Goal: Task Accomplishment & Management: Manage account settings

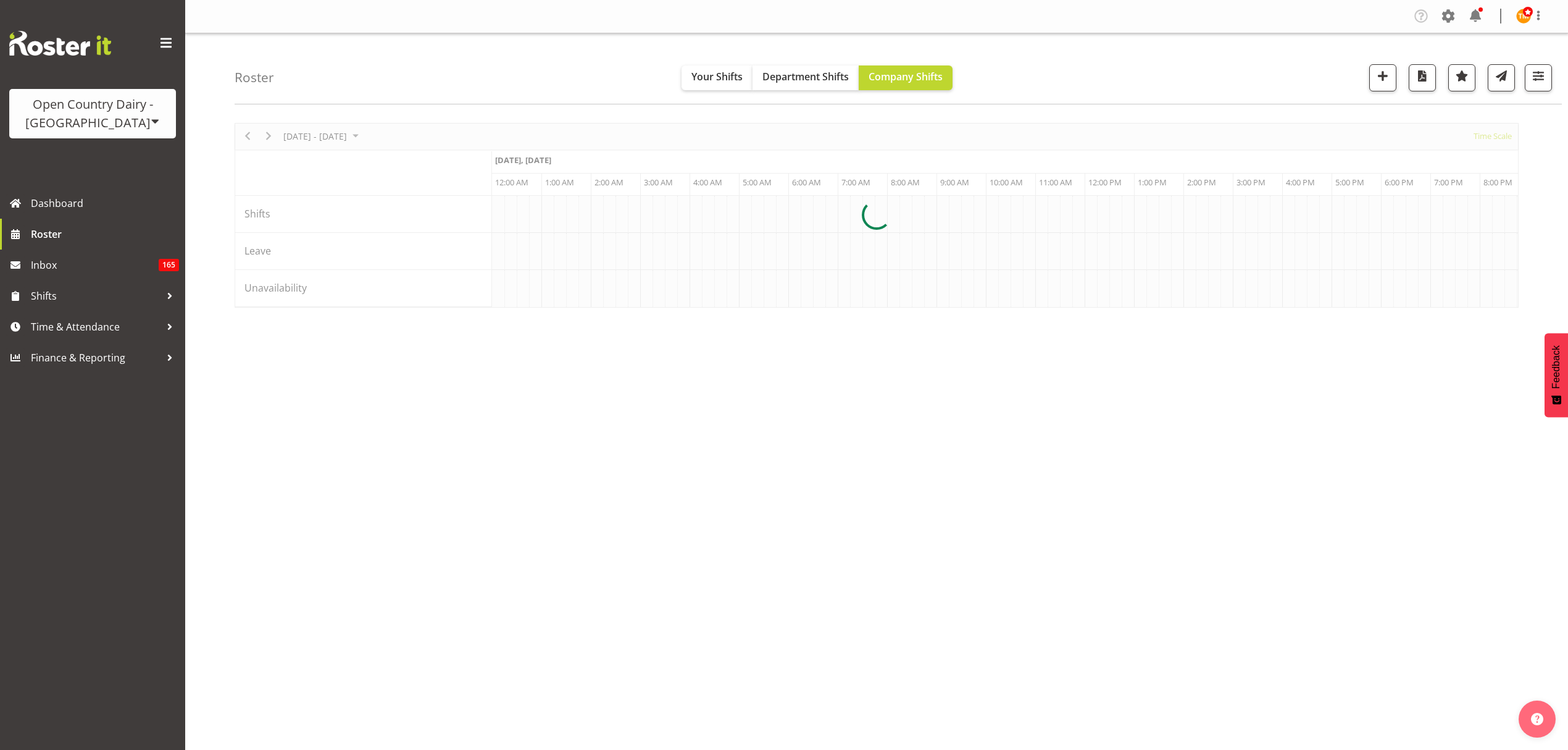
scroll to position [0, 3556]
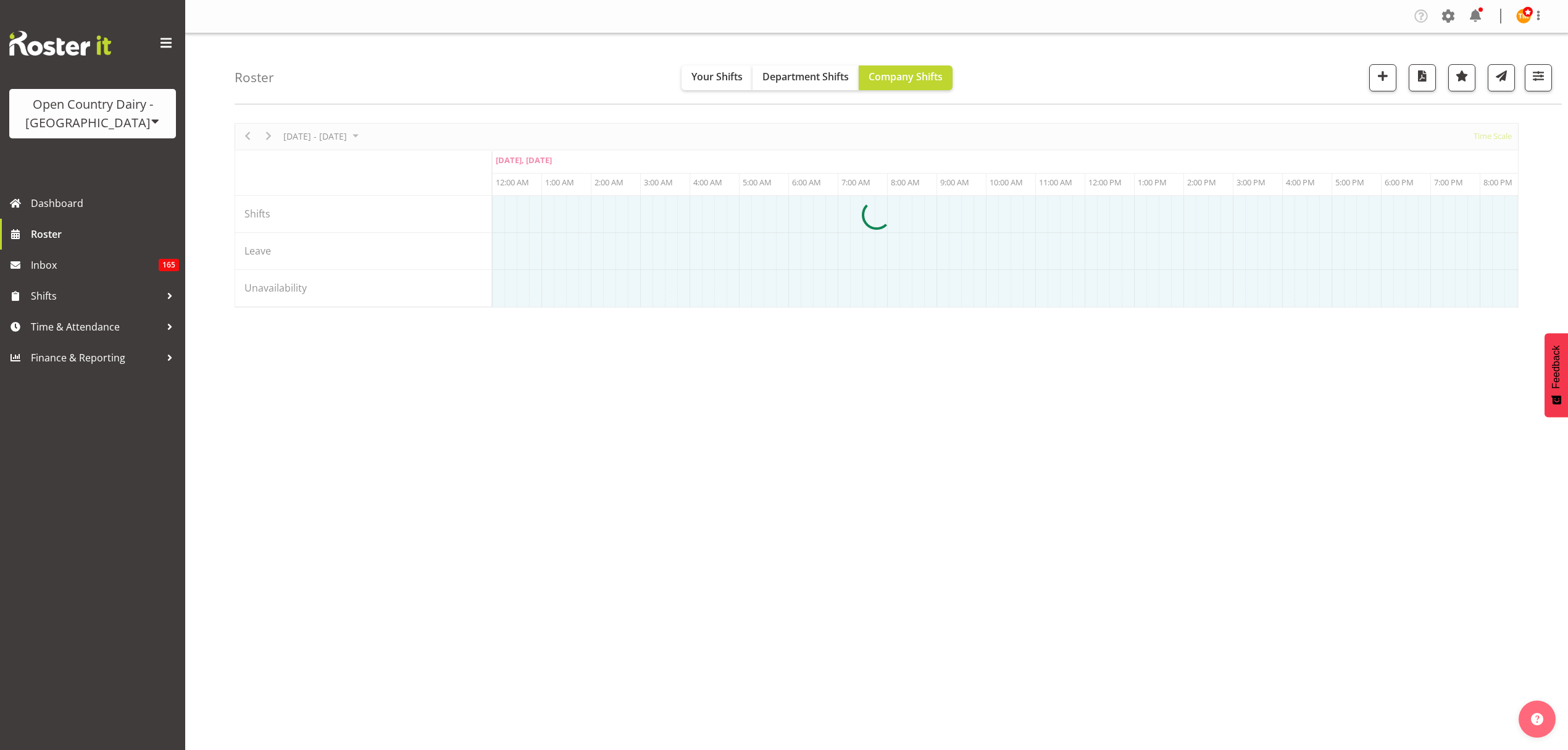
click at [1539, 76] on span "button" at bounding box center [1539, 76] width 16 height 16
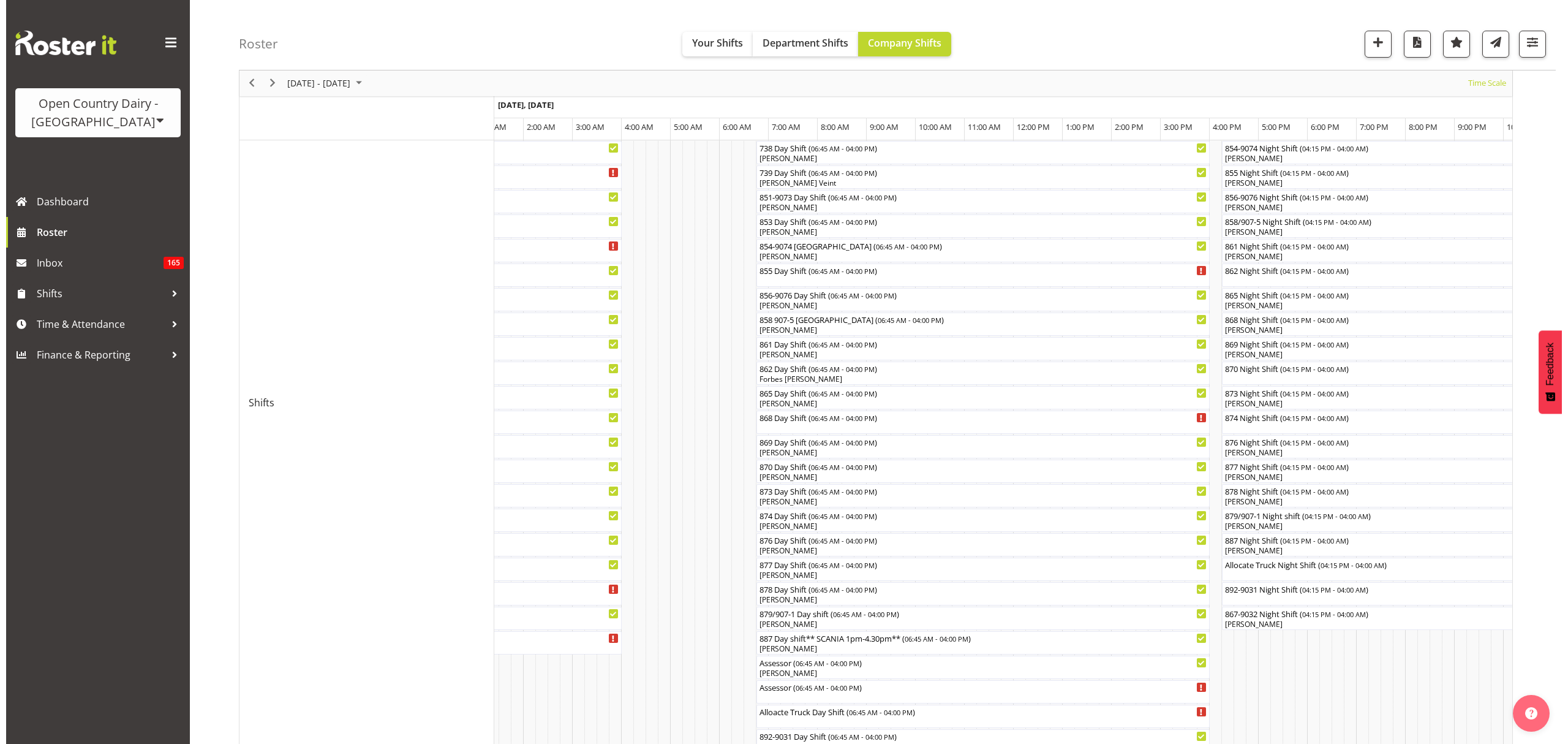
scroll to position [333, 0]
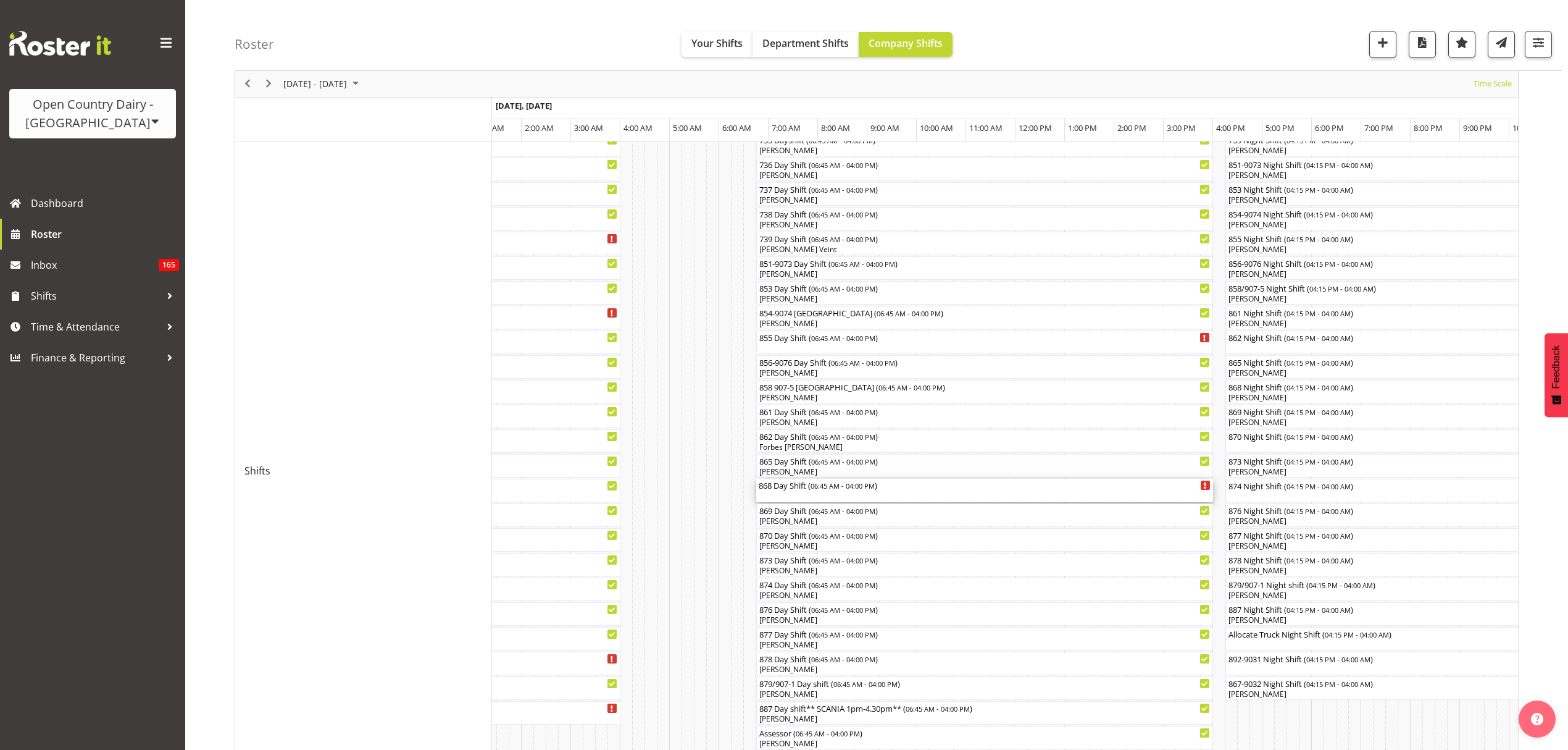
click at [905, 491] on div "868 Day Shift ( 06:45 AM - 04:00 PM )" at bounding box center [985, 490] width 452 height 23
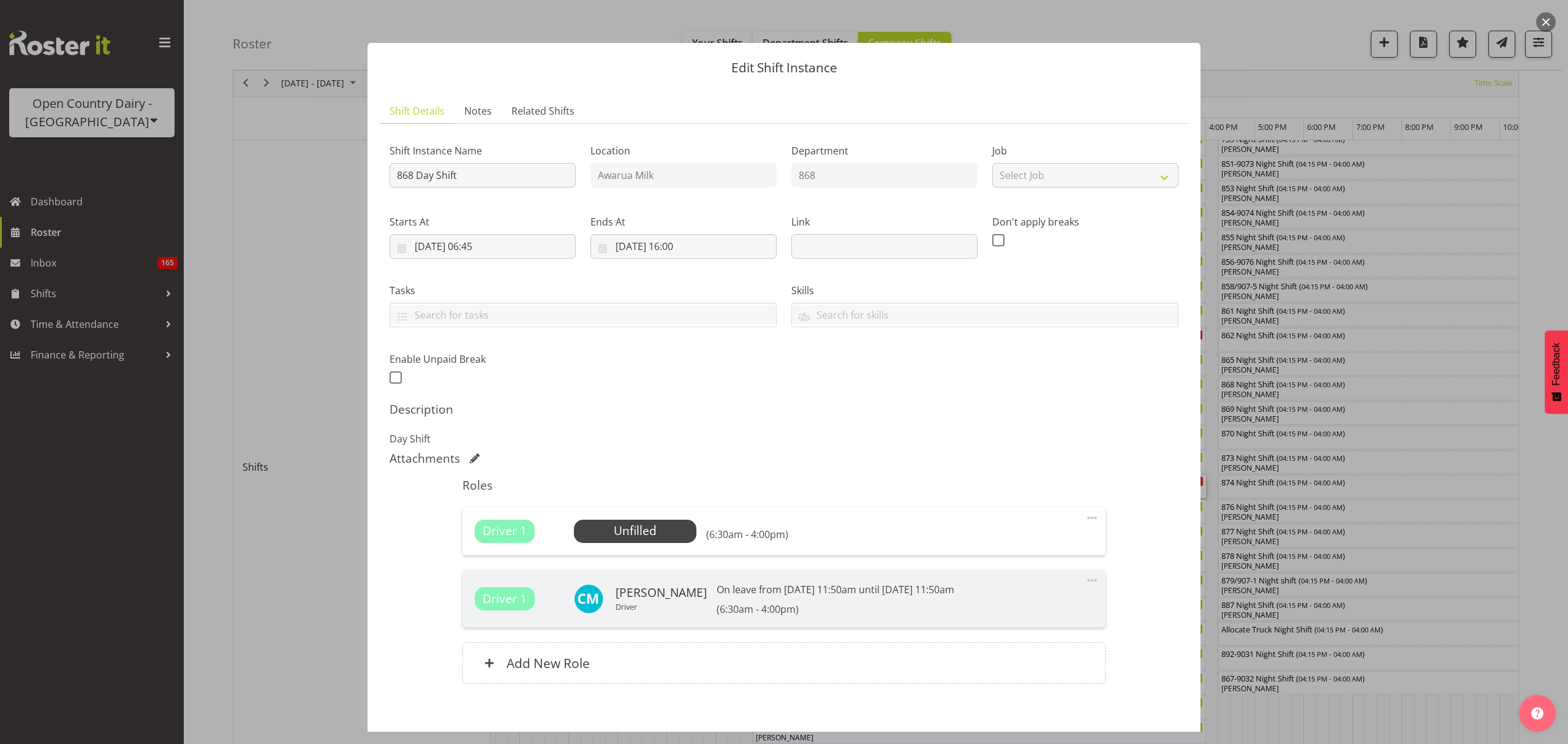
scroll to position [62, 0]
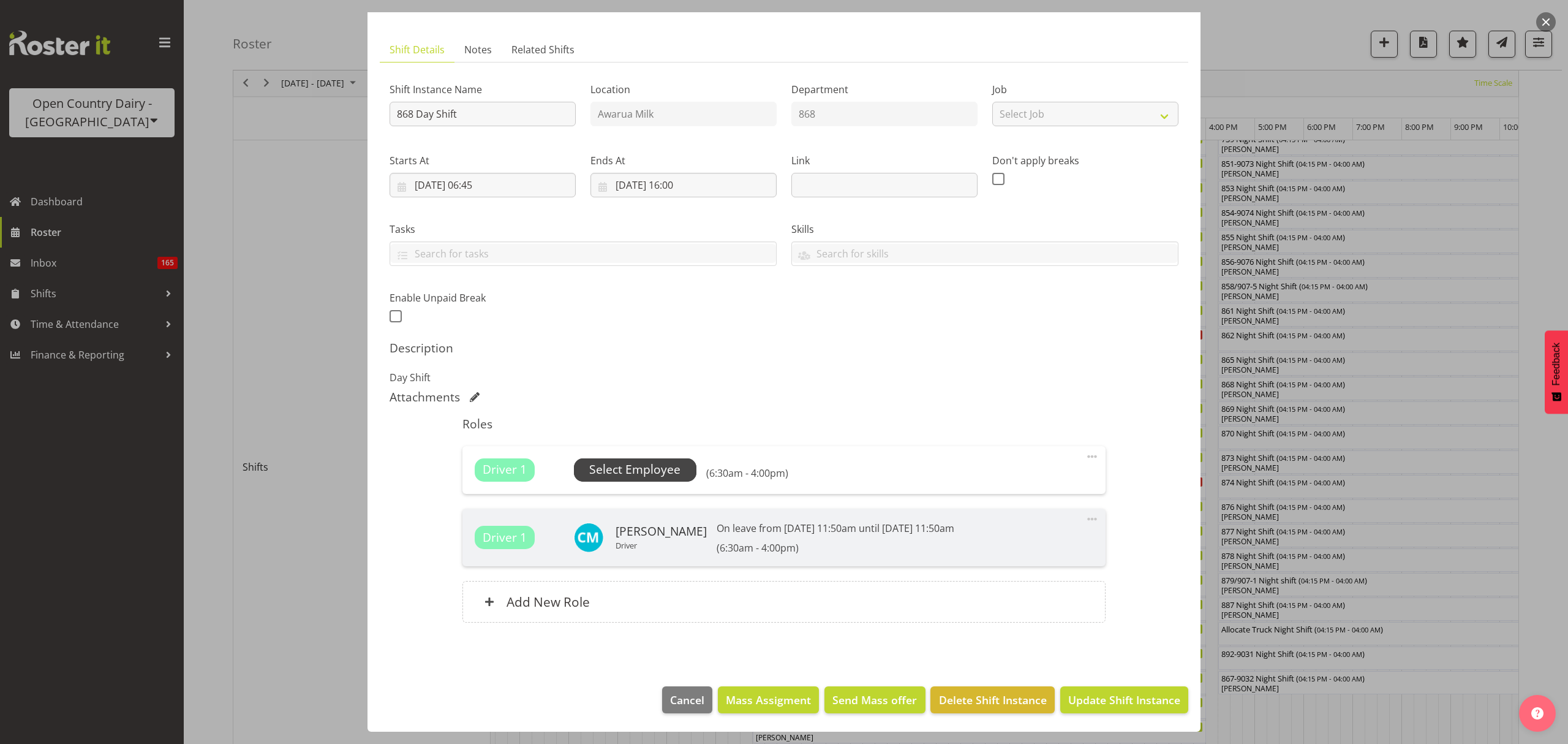
click at [658, 475] on span "Select Employee" at bounding box center [635, 469] width 92 height 17
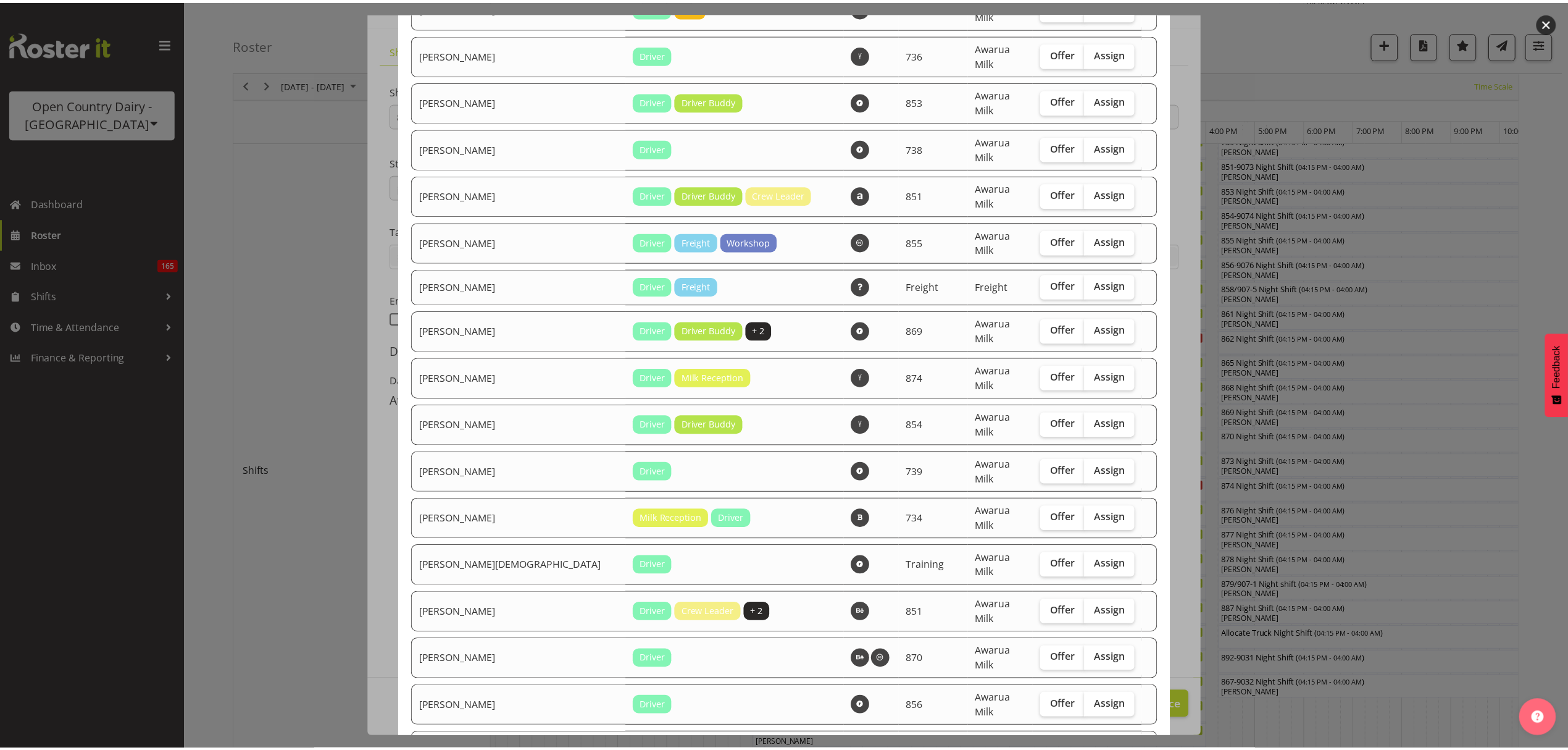
scroll to position [1025, 0]
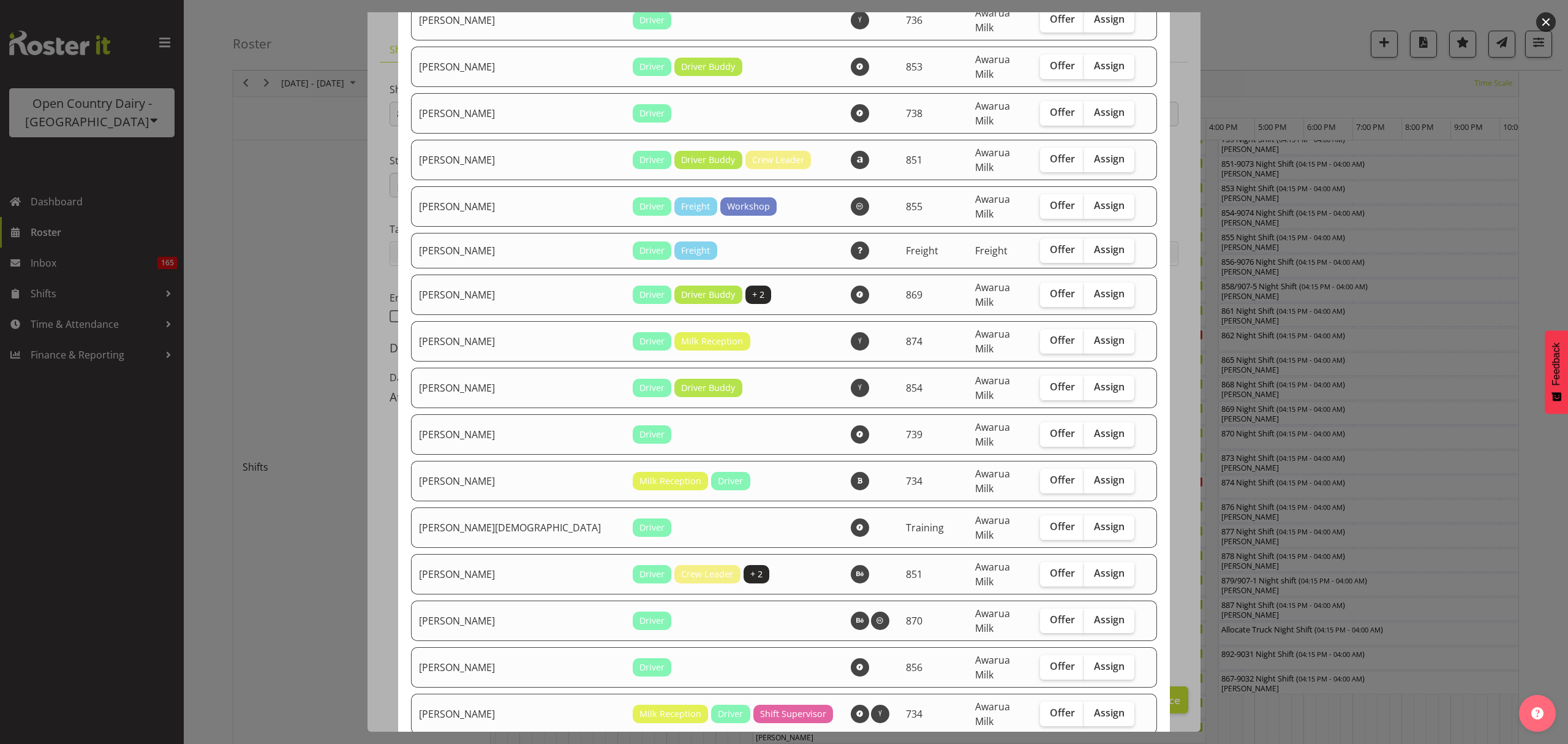
checkbox input "true"
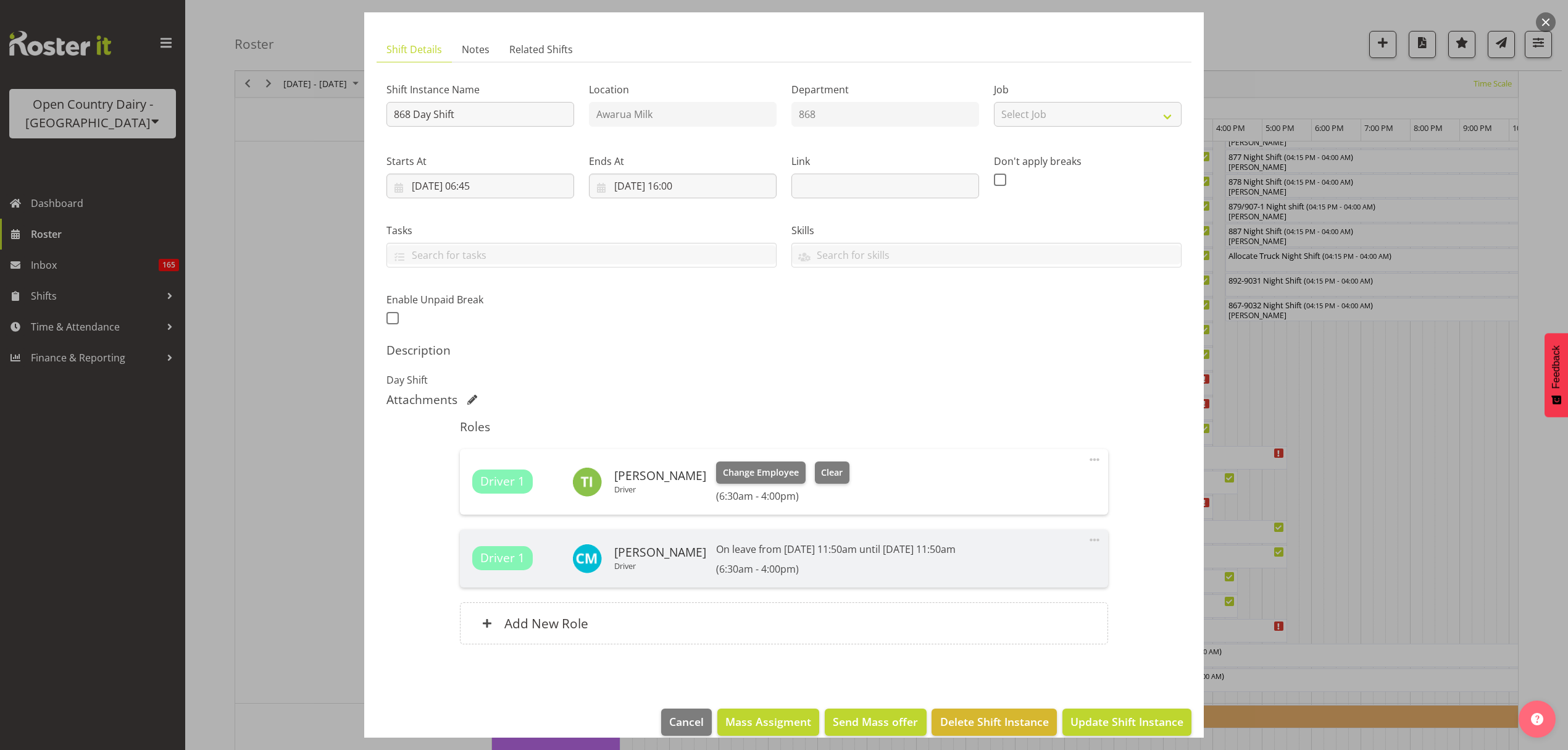
scroll to position [830, 0]
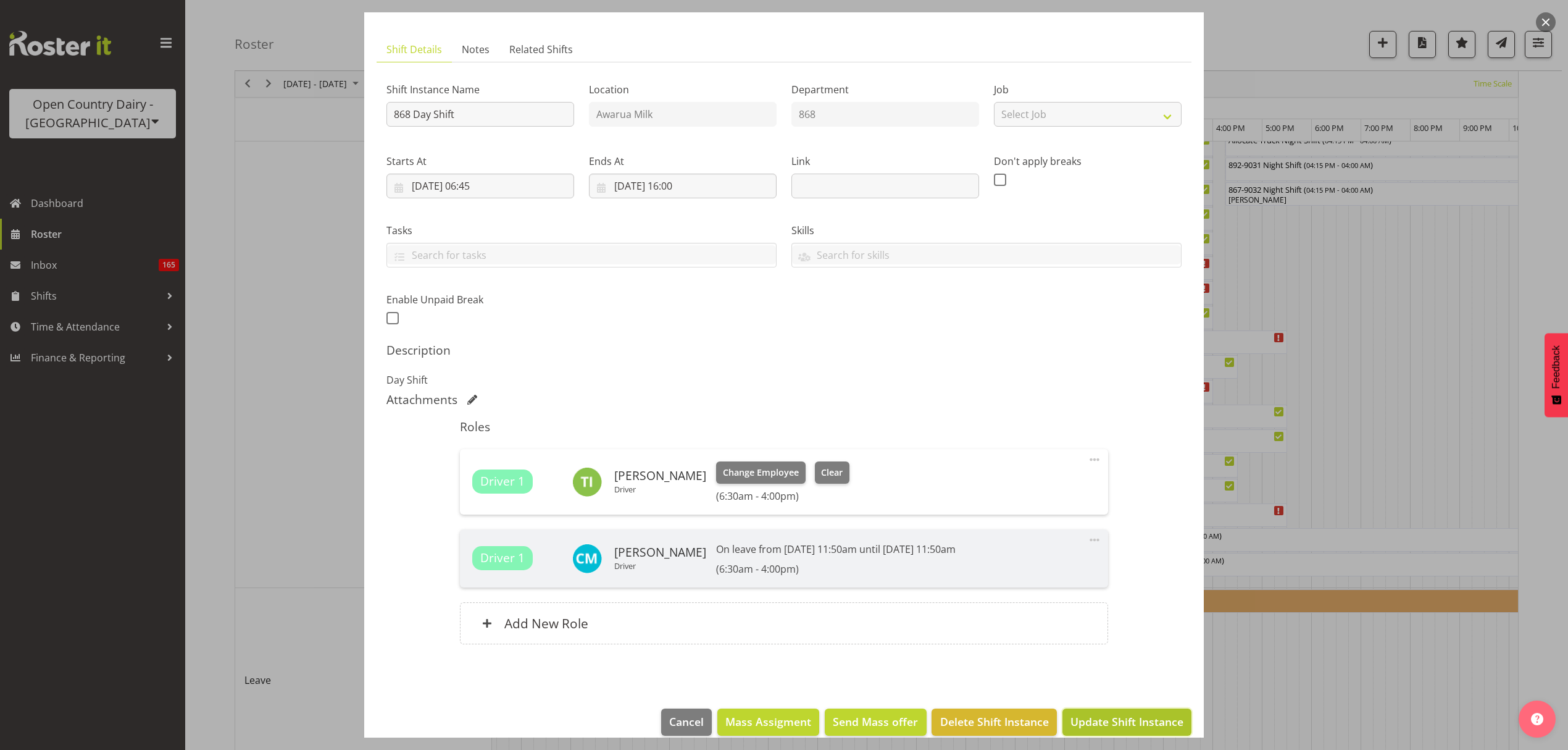
click at [1139, 727] on span "Update Shift Instance" at bounding box center [1127, 721] width 113 height 16
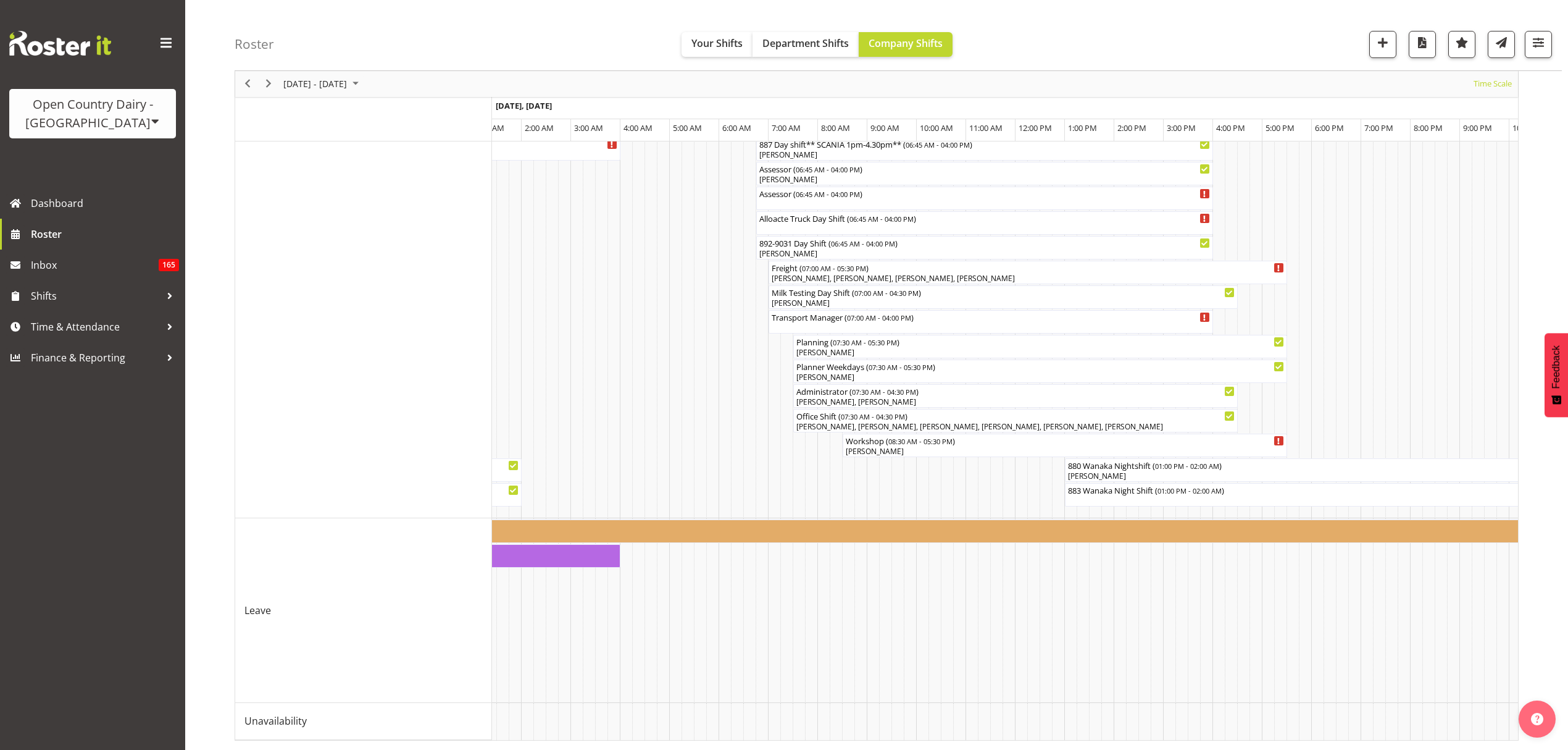
scroll to position [0, 5299]
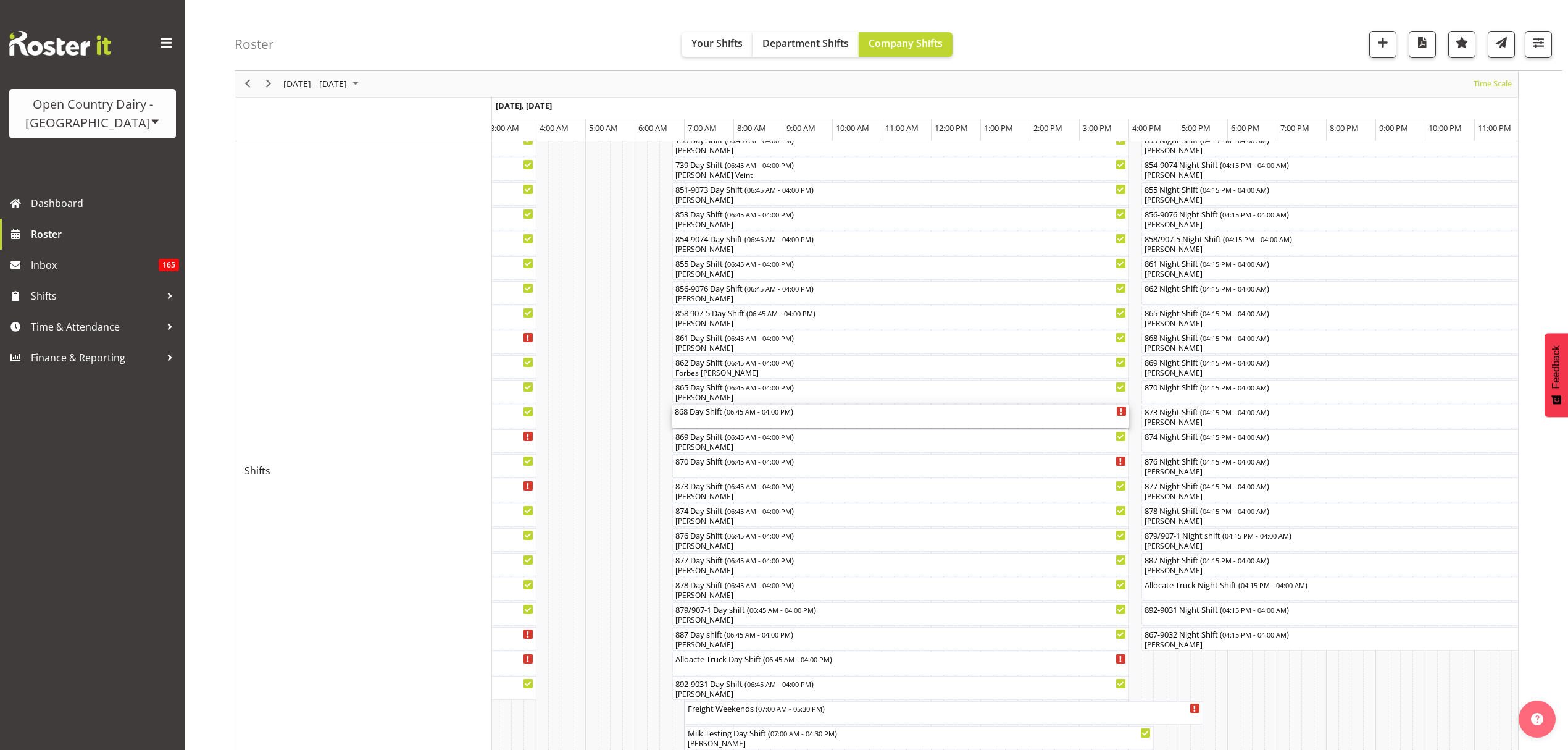
click at [714, 418] on div "868 Day Shift ( 06:45 AM - 04:00 PM )" at bounding box center [901, 416] width 452 height 23
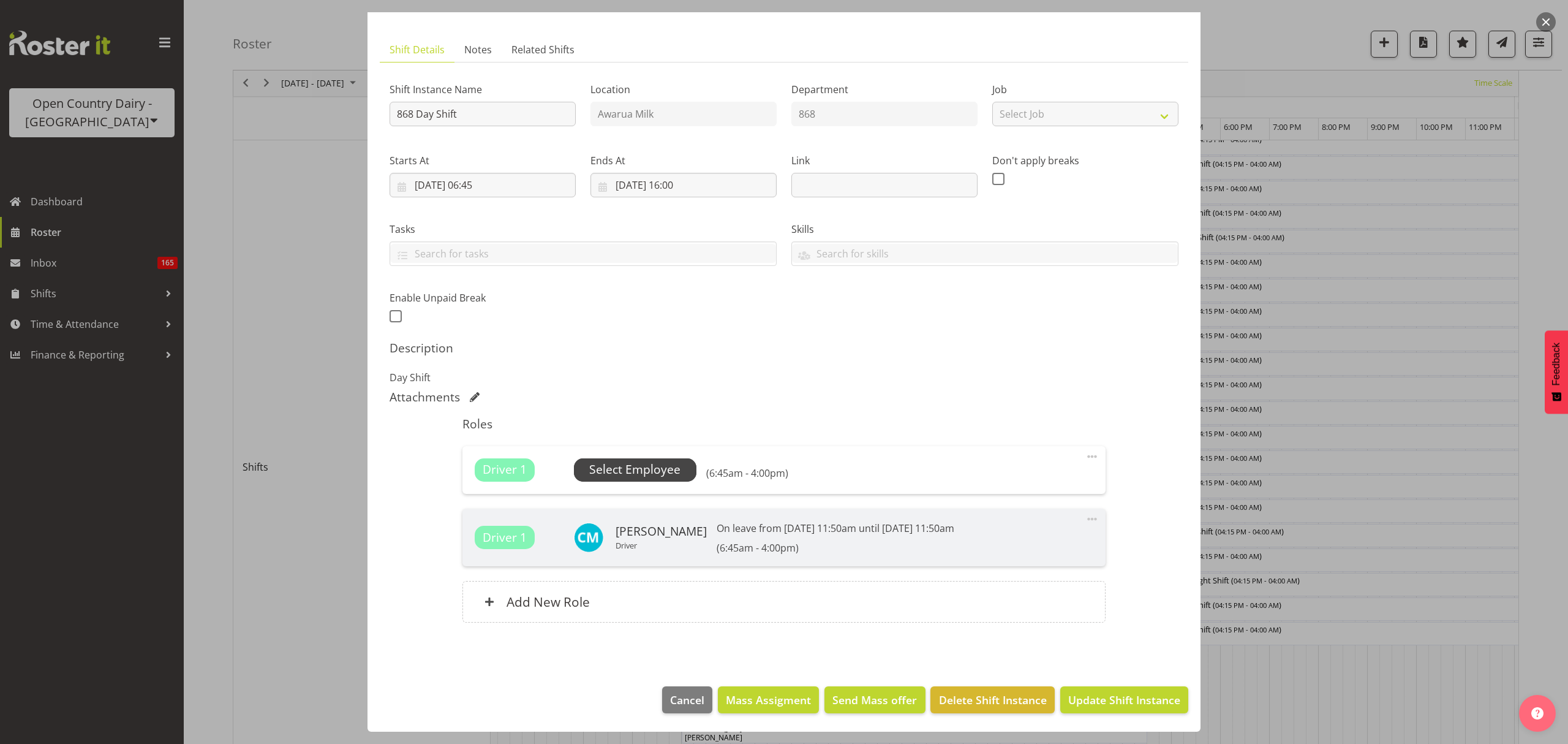
click at [617, 464] on span "Select Employee" at bounding box center [635, 469] width 92 height 17
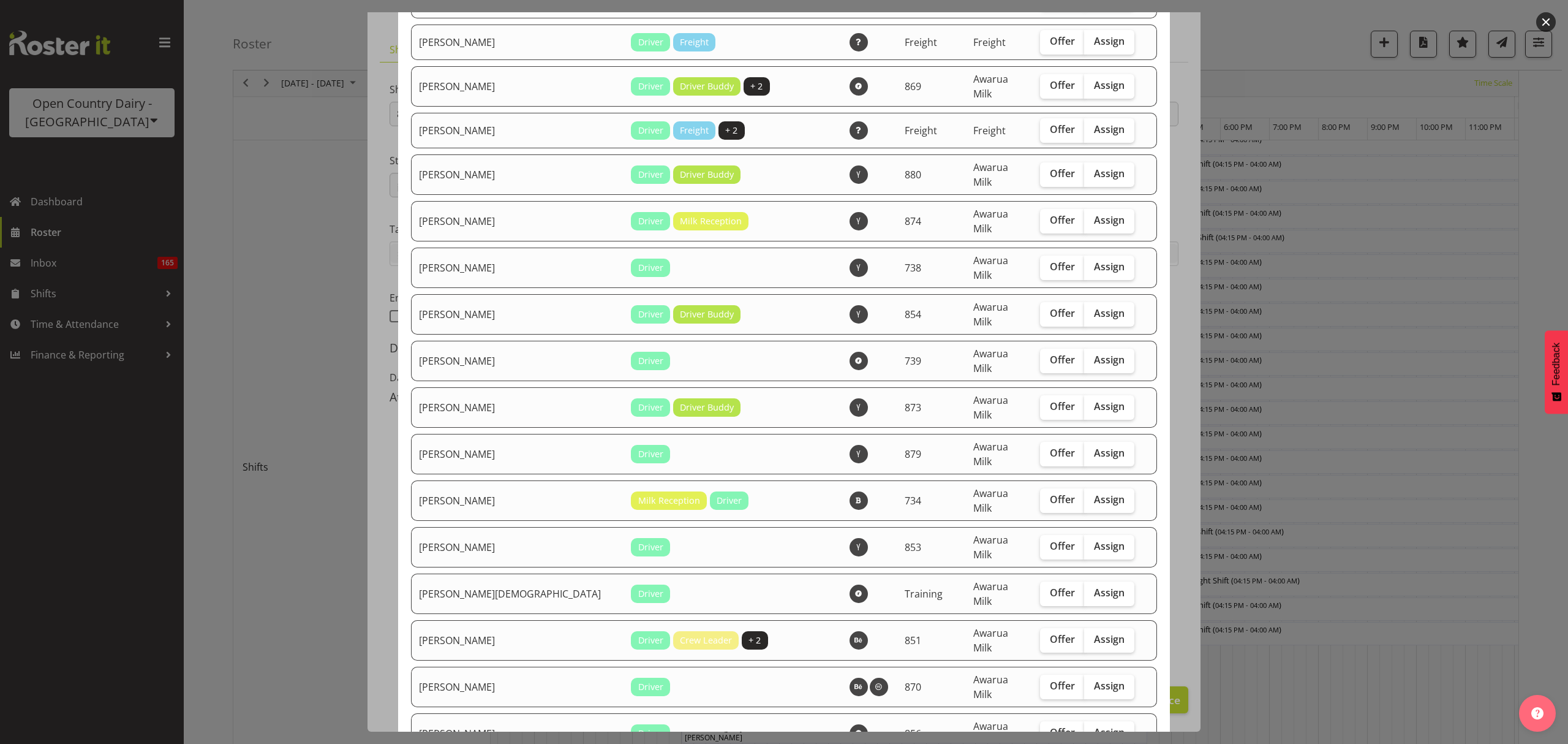
checkbox input "true"
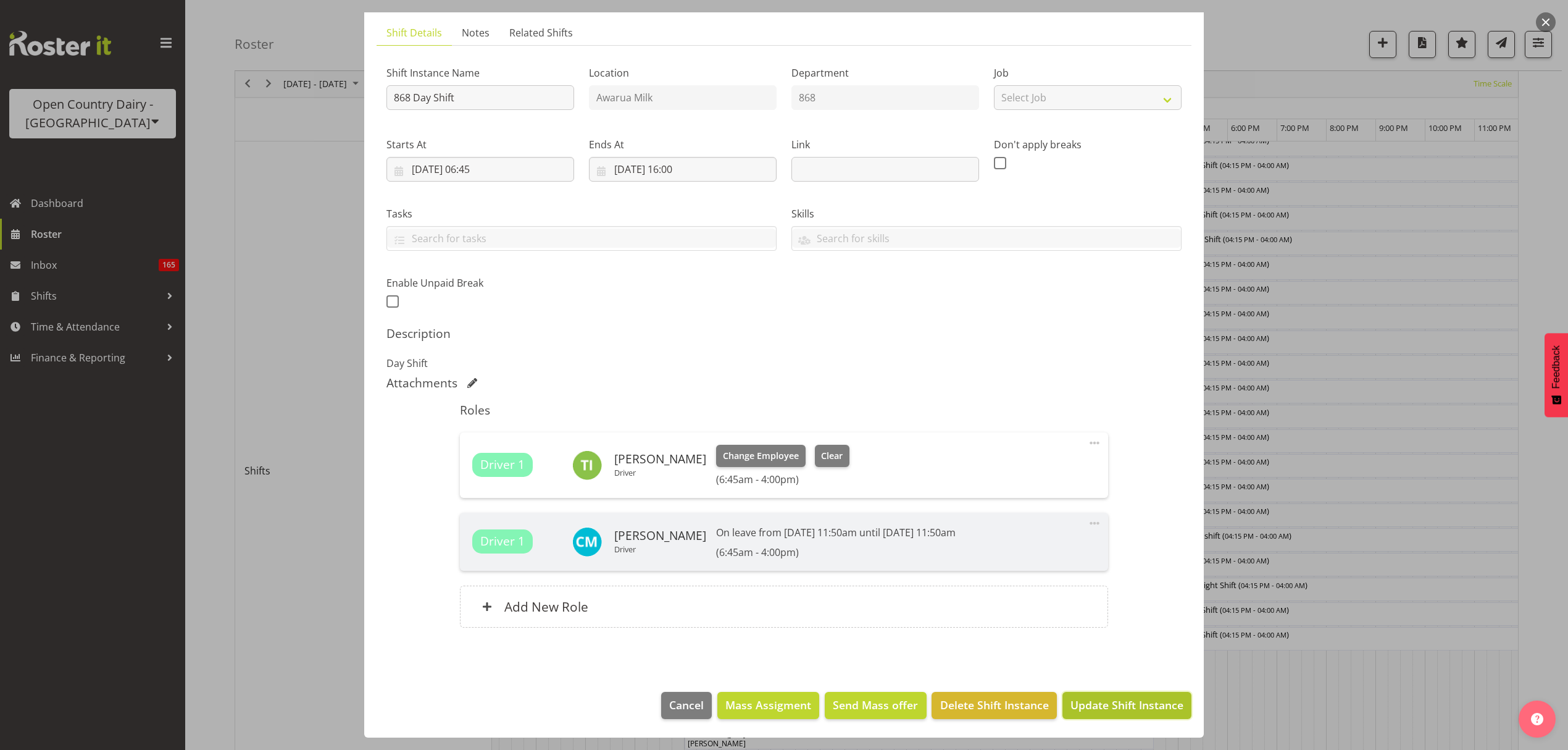
click at [1126, 706] on span "Update Shift Instance" at bounding box center [1127, 705] width 113 height 16
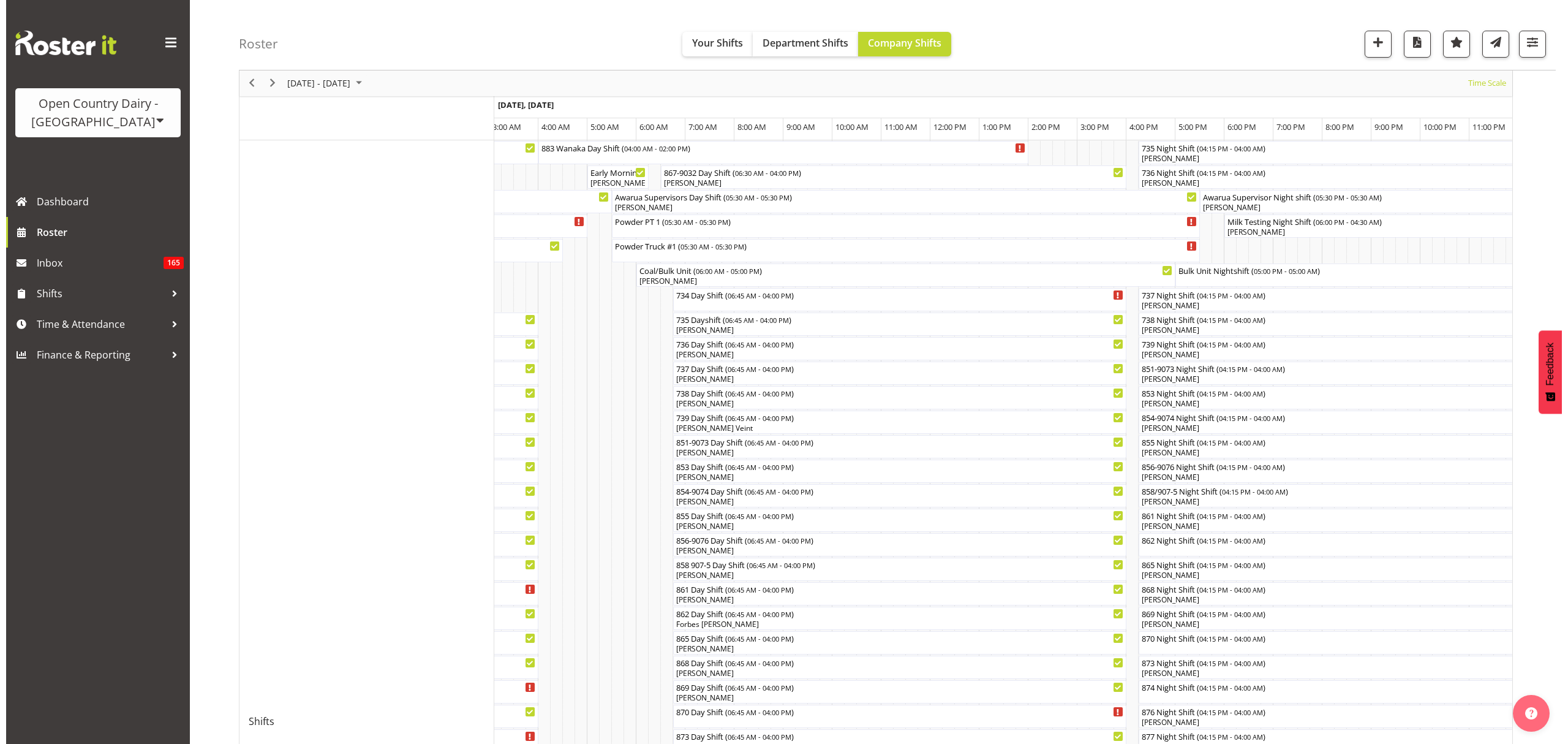
scroll to position [0, 0]
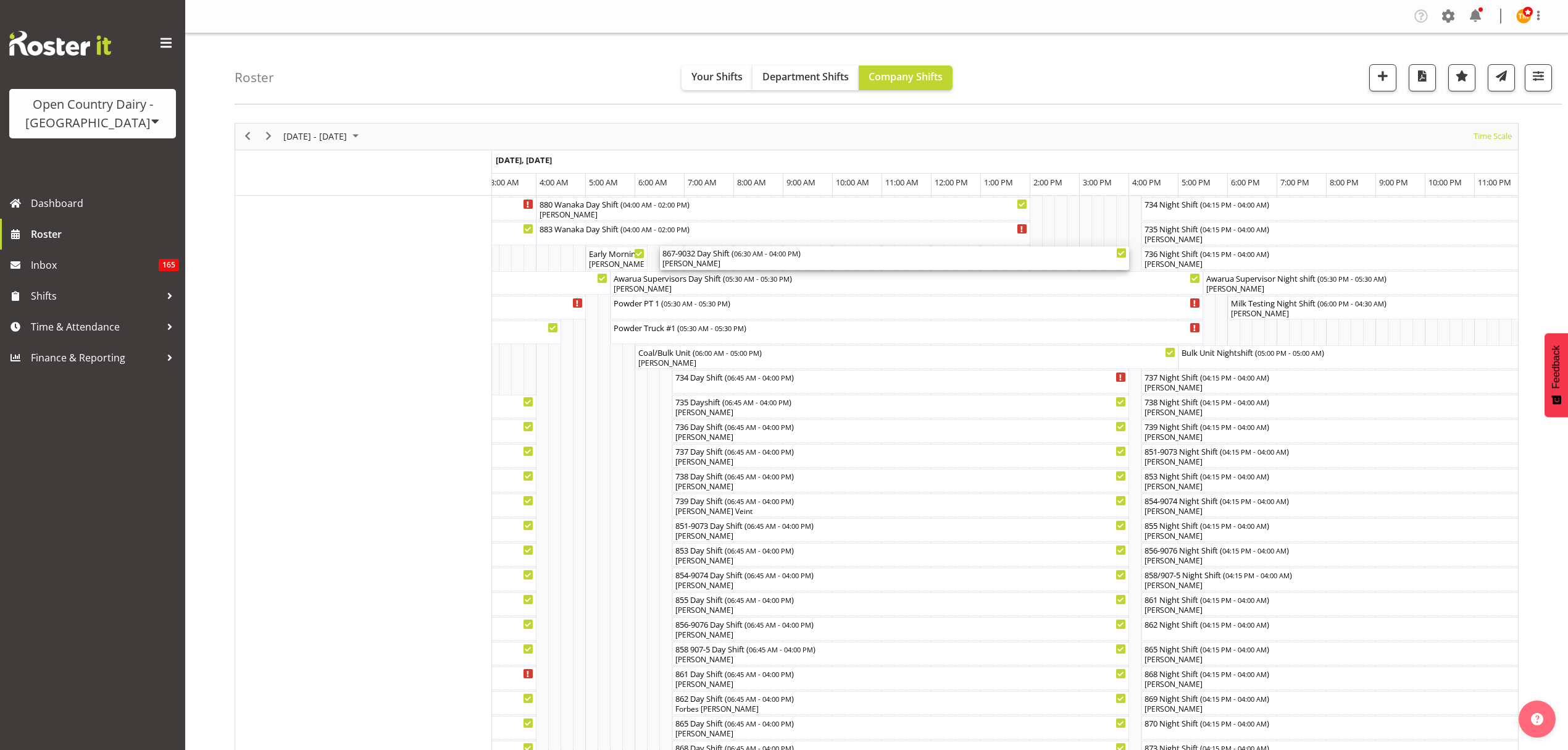
click at [716, 252] on div "867-9032 Day Shift ( 06:30 AM - 04:00 PM )" at bounding box center [894, 253] width 464 height 13
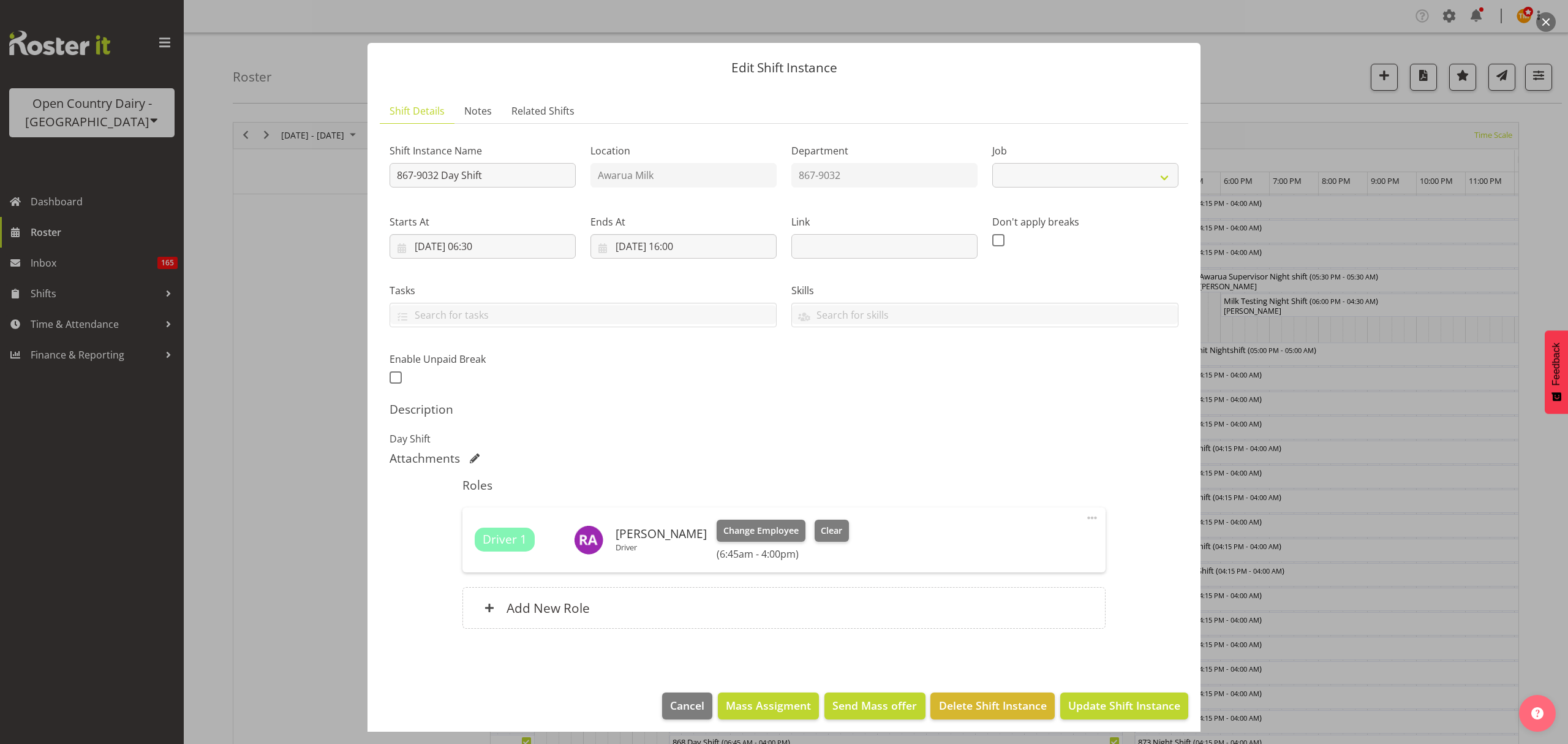
scroll to position [7, 0]
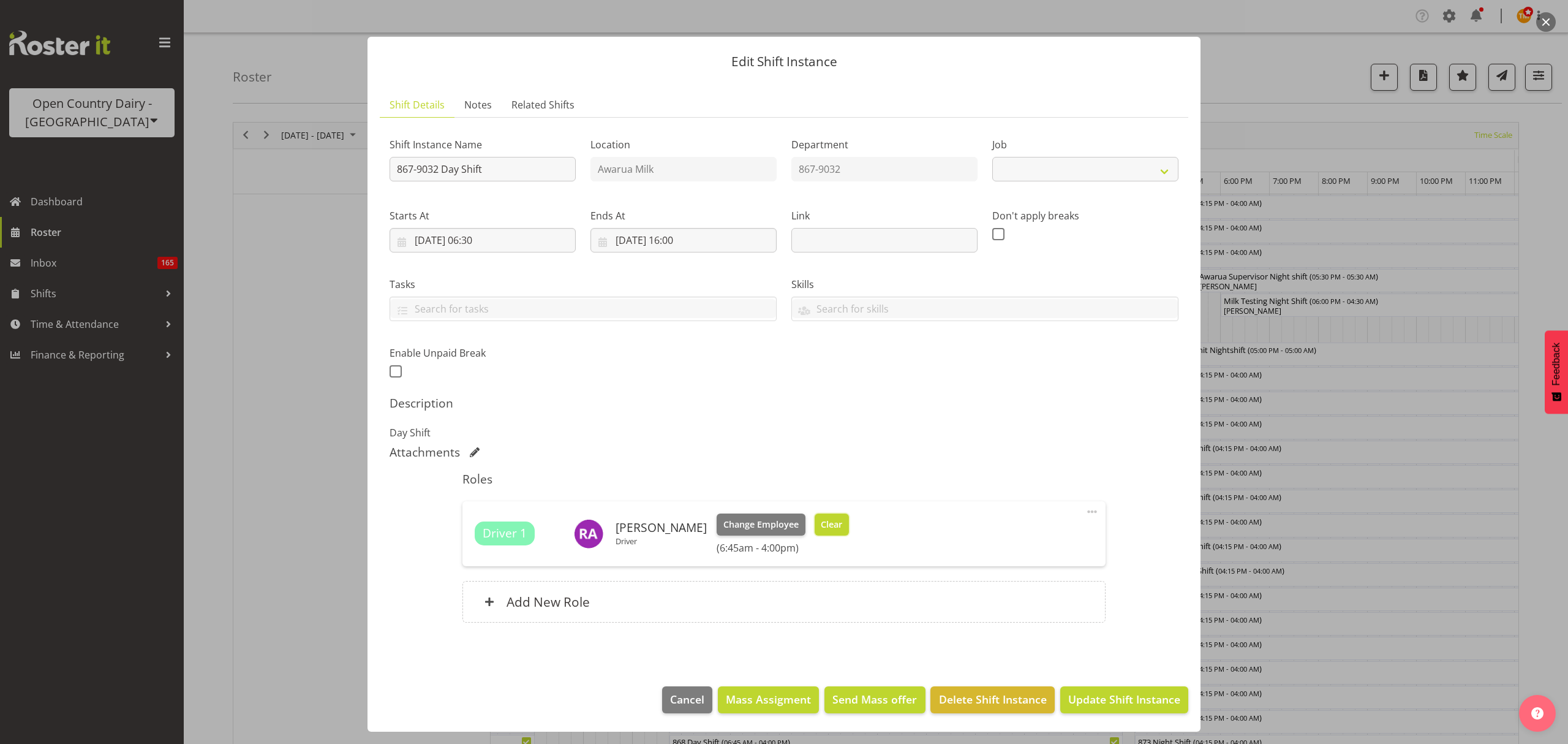
click at [829, 526] on span "Clear" at bounding box center [831, 524] width 21 height 13
select select "10670"
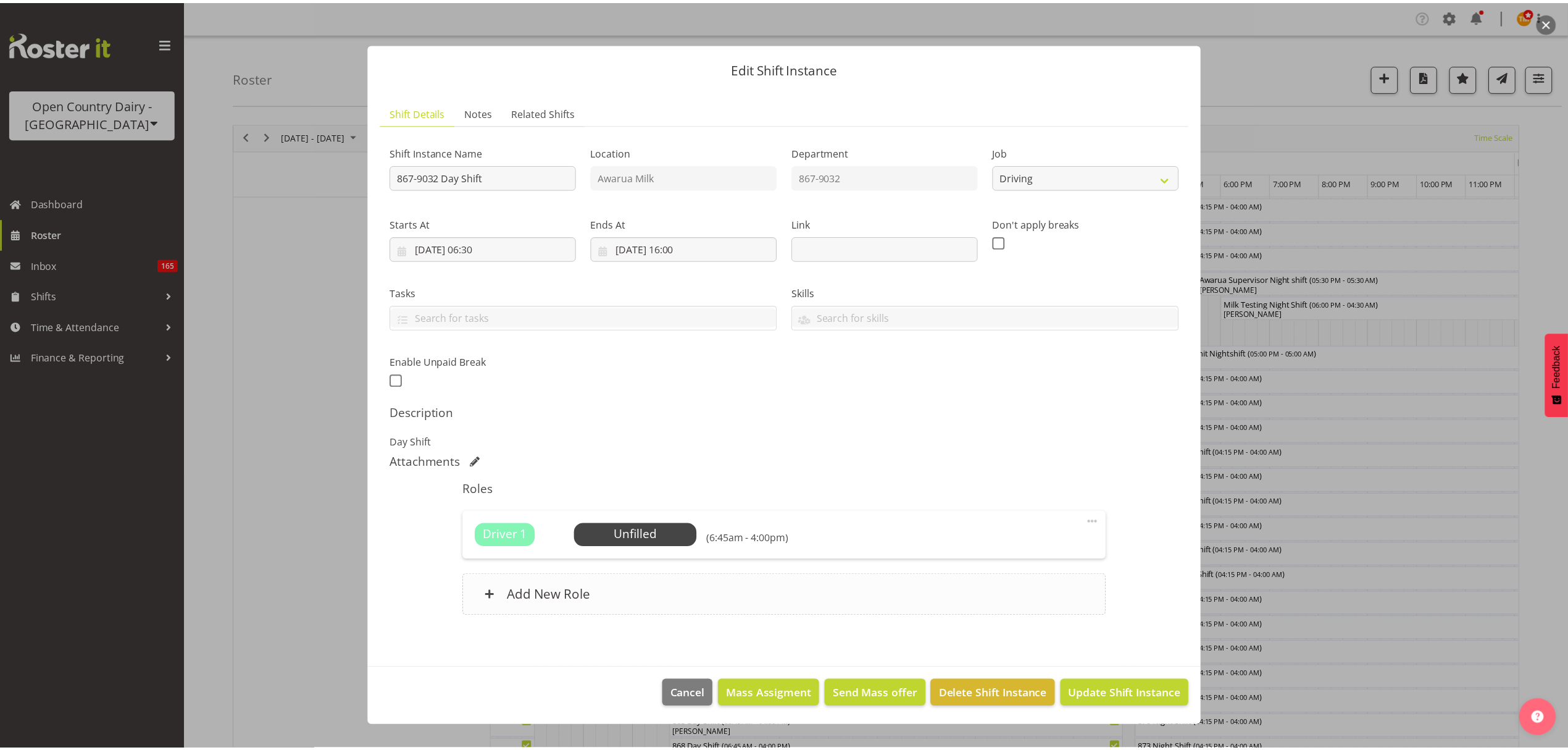
scroll to position [0, 0]
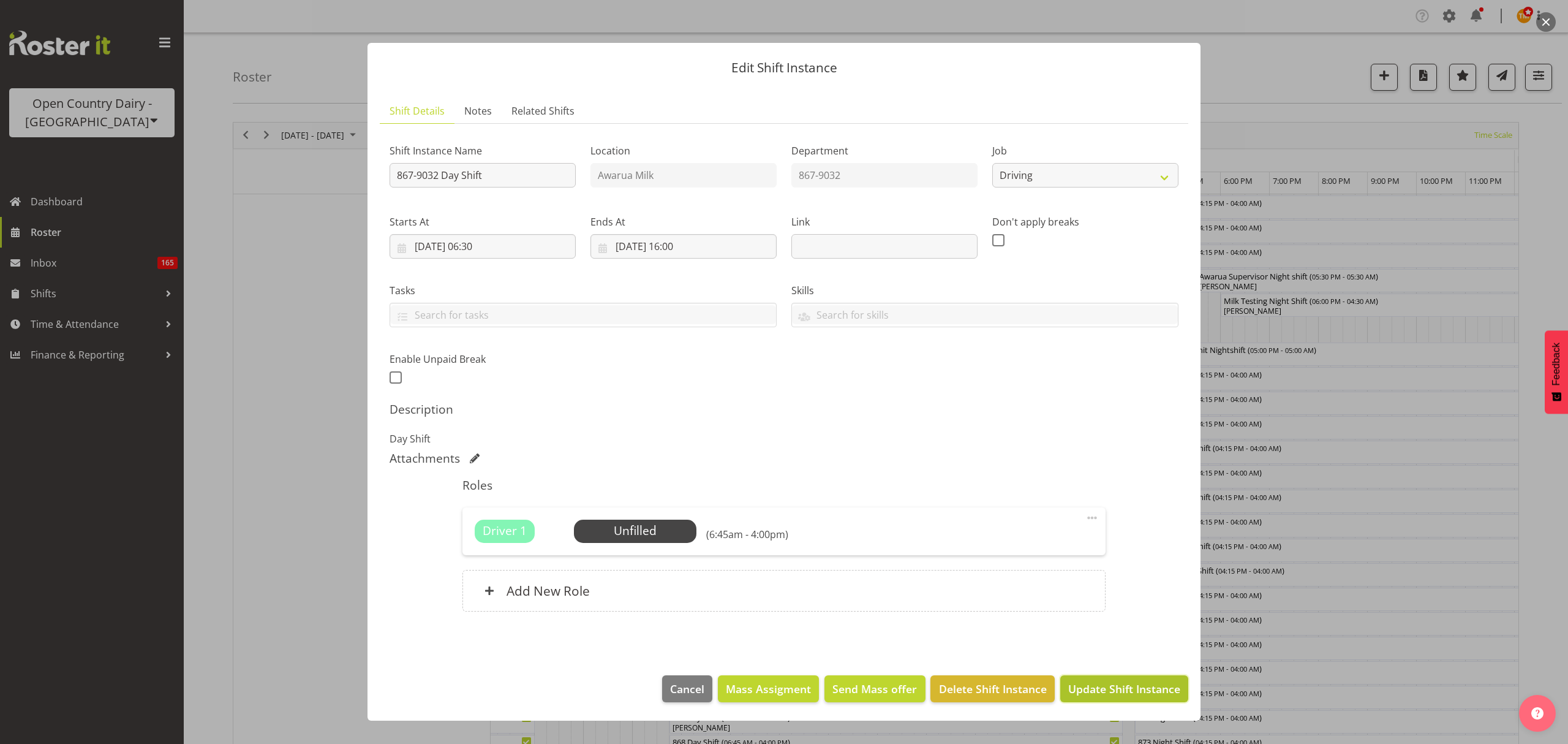
click at [1071, 684] on span "Update Shift Instance" at bounding box center [1124, 689] width 112 height 16
